Goal: Entertainment & Leisure: Consume media (video, audio)

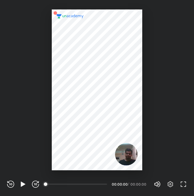
scroll to position [196, 194]
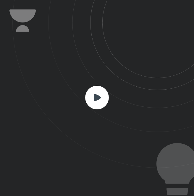
click at [98, 101] on rect at bounding box center [97, 98] width 24 height 24
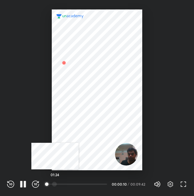
click at [55, 184] on div at bounding box center [54, 184] width 5 height 5
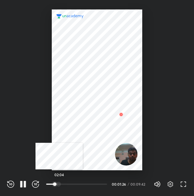
click at [59, 184] on div at bounding box center [58, 184] width 5 height 5
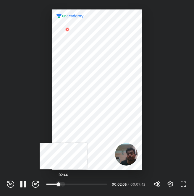
click at [63, 184] on div at bounding box center [62, 184] width 5 height 5
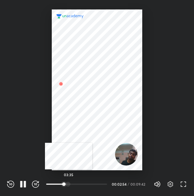
click at [69, 183] on div at bounding box center [68, 184] width 5 height 5
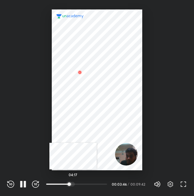
click at [73, 185] on div at bounding box center [72, 184] width 5 height 5
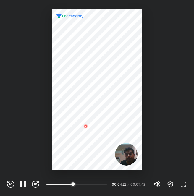
click at [24, 180] on div "REWIND (J) PAUSE (K) FORWARD (L) 04:17 00:04:23 / 00:09:42 Volume (M) 100% Sett…" at bounding box center [97, 184] width 194 height 26
click at [23, 183] on icon "button" at bounding box center [23, 184] width 7 height 7
